Goal: Navigation & Orientation: Find specific page/section

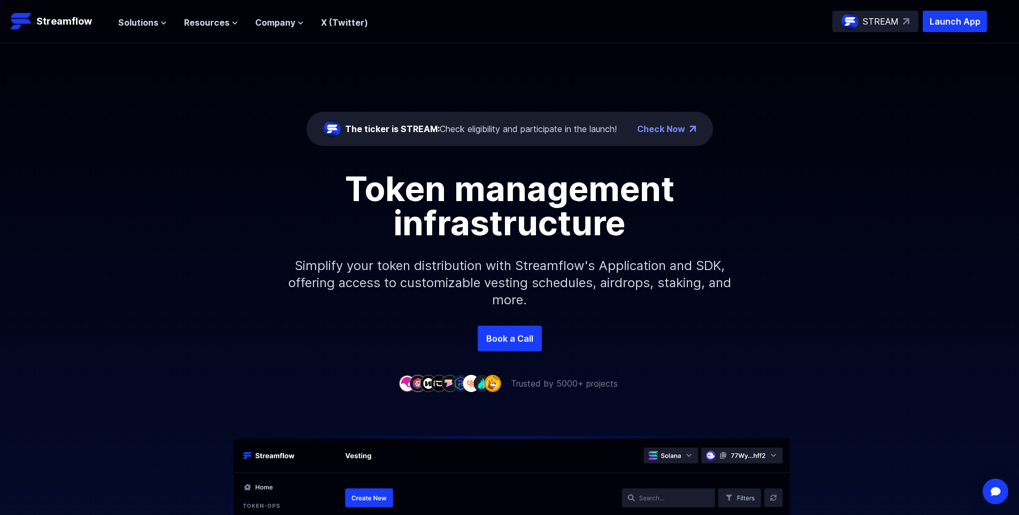
click at [140, 314] on div "Token management infrastructure Simplify your token distribution with Streamflo…" at bounding box center [509, 249] width 1019 height 154
click at [524, 130] on div "The ticker is STREAM: Check eligibility and participate in the launch!" at bounding box center [481, 128] width 272 height 13
click at [537, 130] on div "The ticker is STREAM: Check eligibility and participate in the launch!" at bounding box center [481, 128] width 272 height 13
click at [509, 129] on div "The ticker is STREAM: Check eligibility and participate in the launch!" at bounding box center [481, 128] width 272 height 13
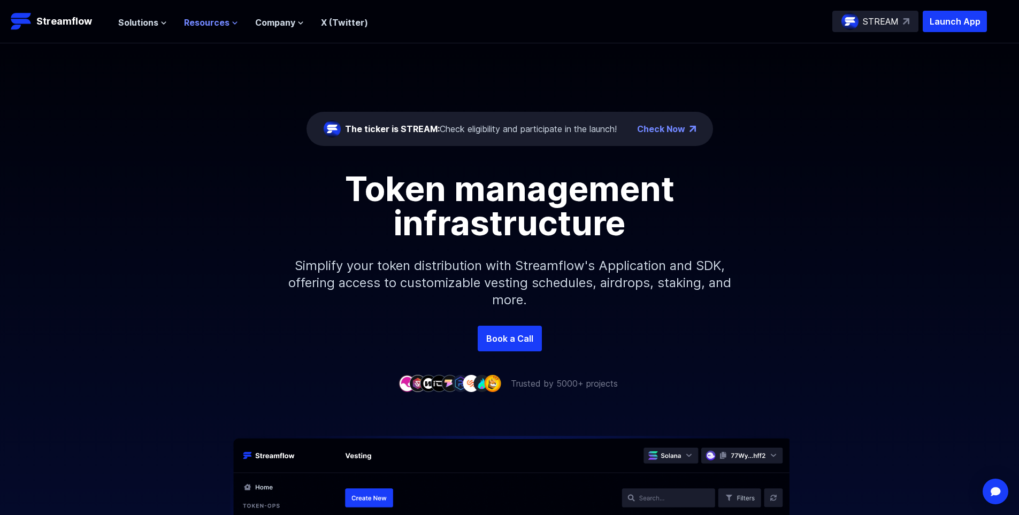
click at [207, 22] on span "Resources" at bounding box center [206, 22] width 45 height 13
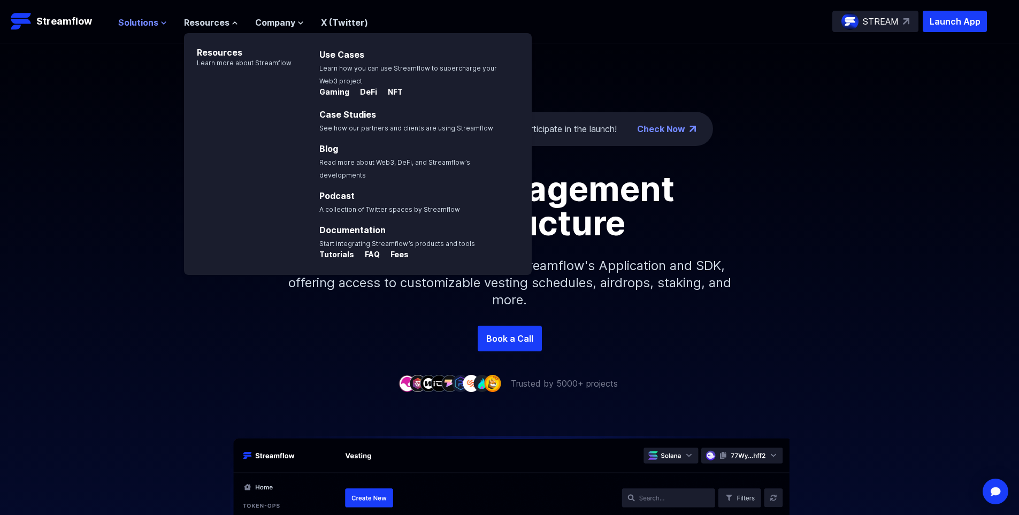
click at [163, 22] on icon at bounding box center [163, 23] width 6 height 6
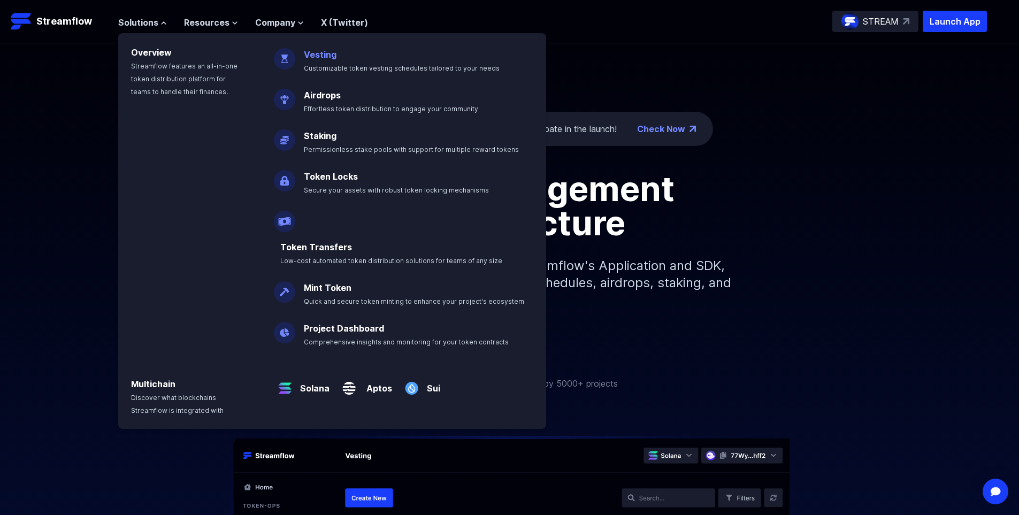
click at [327, 57] on link "Vesting" at bounding box center [320, 54] width 33 height 11
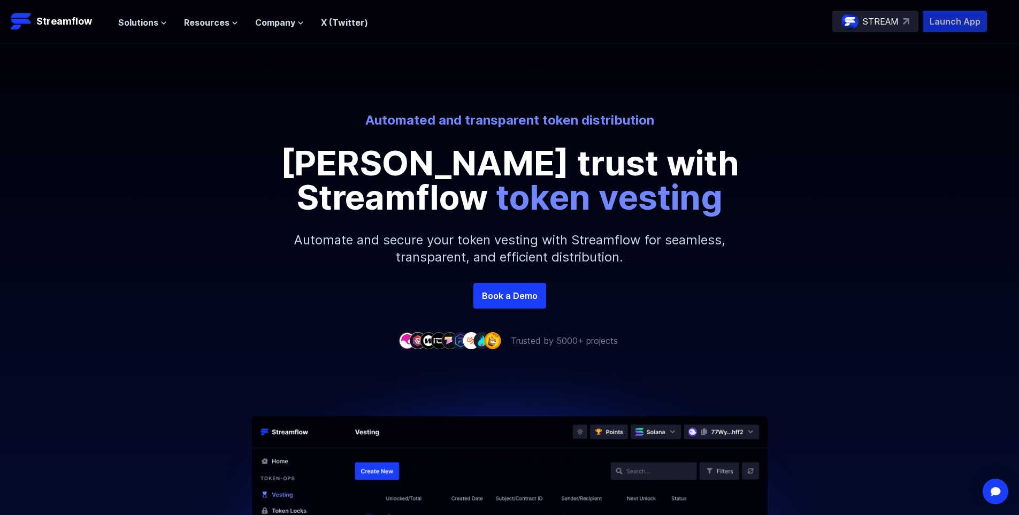
click at [966, 22] on p "Launch App" at bounding box center [955, 21] width 64 height 21
